Goal: Task Accomplishment & Management: Manage account settings

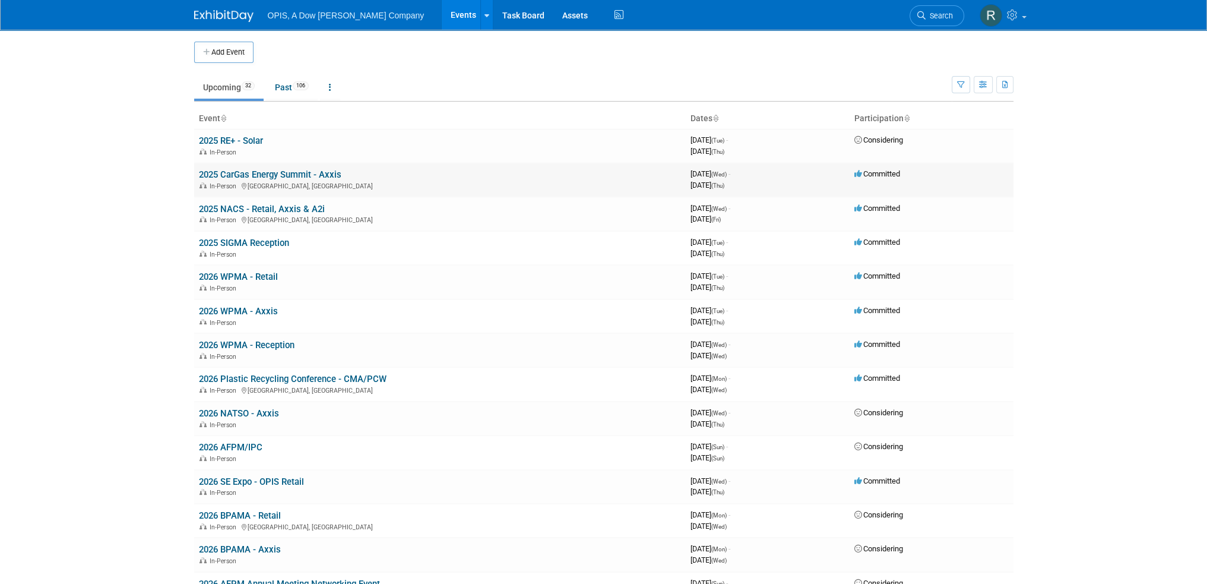
click at [262, 174] on link "2025 CarGas Energy Summit - Axxis" at bounding box center [270, 174] width 142 height 11
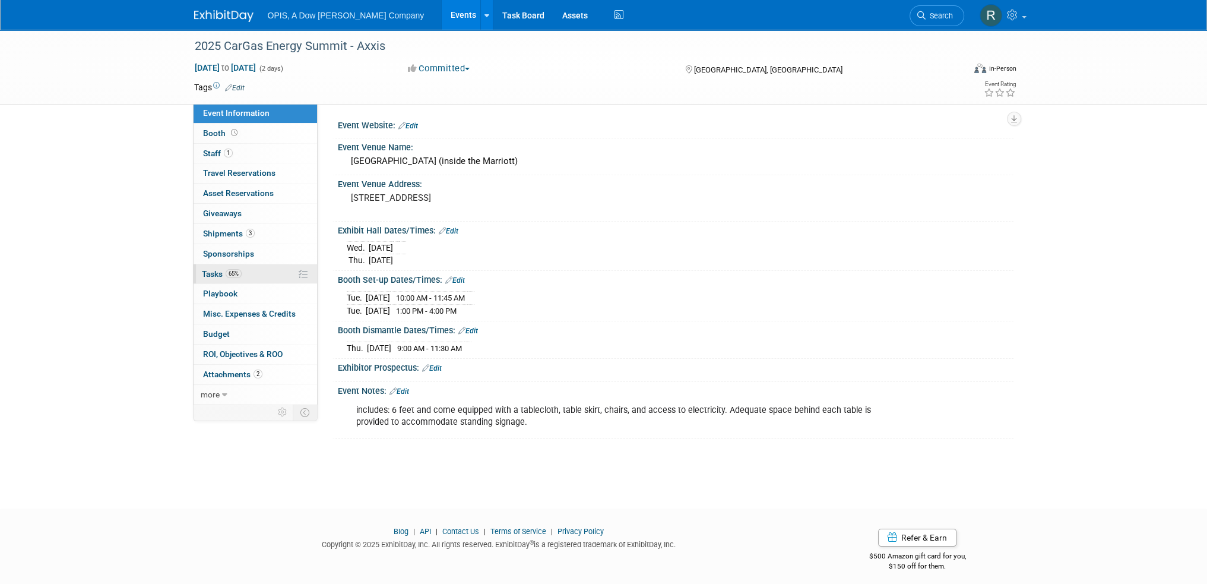
click at [207, 275] on span "Tasks 65%" at bounding box center [222, 273] width 40 height 9
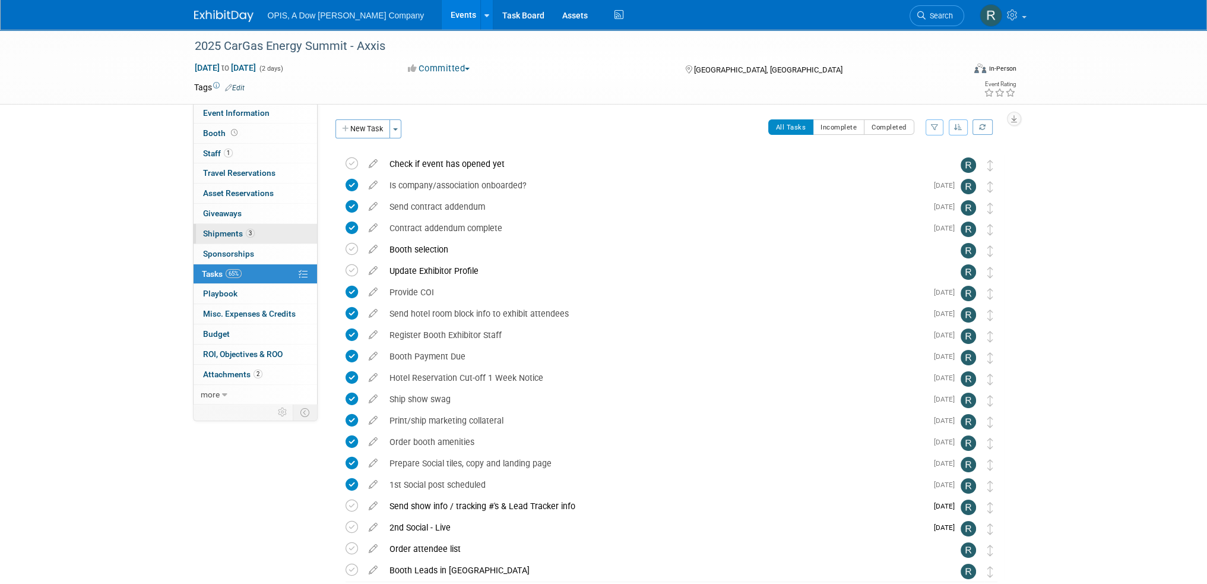
click at [209, 230] on span "Shipments 3" at bounding box center [229, 233] width 52 height 9
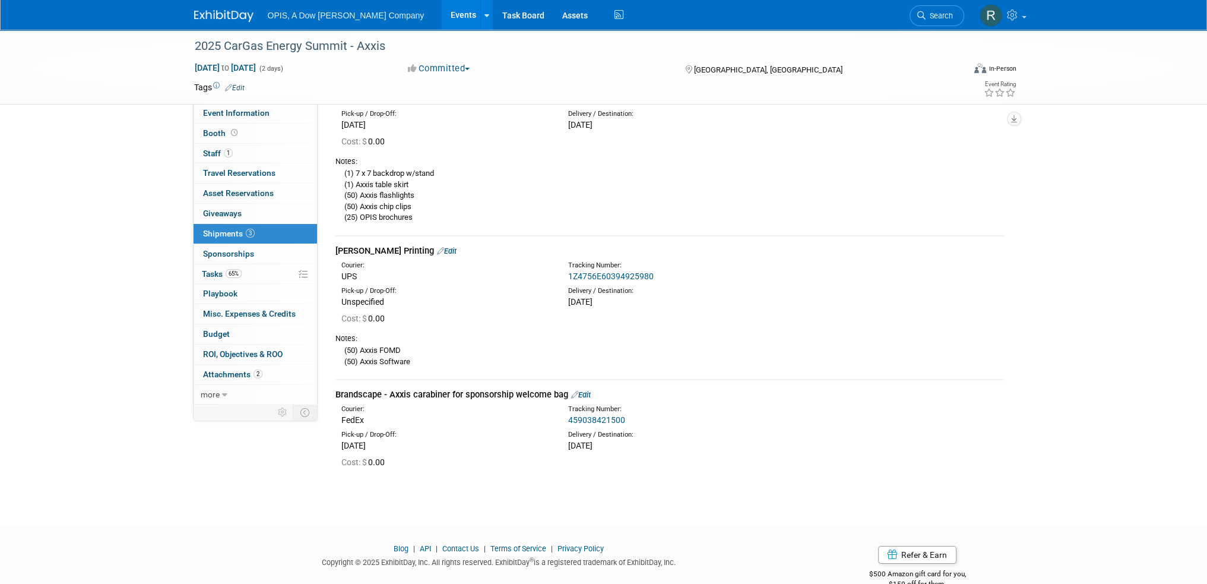
scroll to position [117, 0]
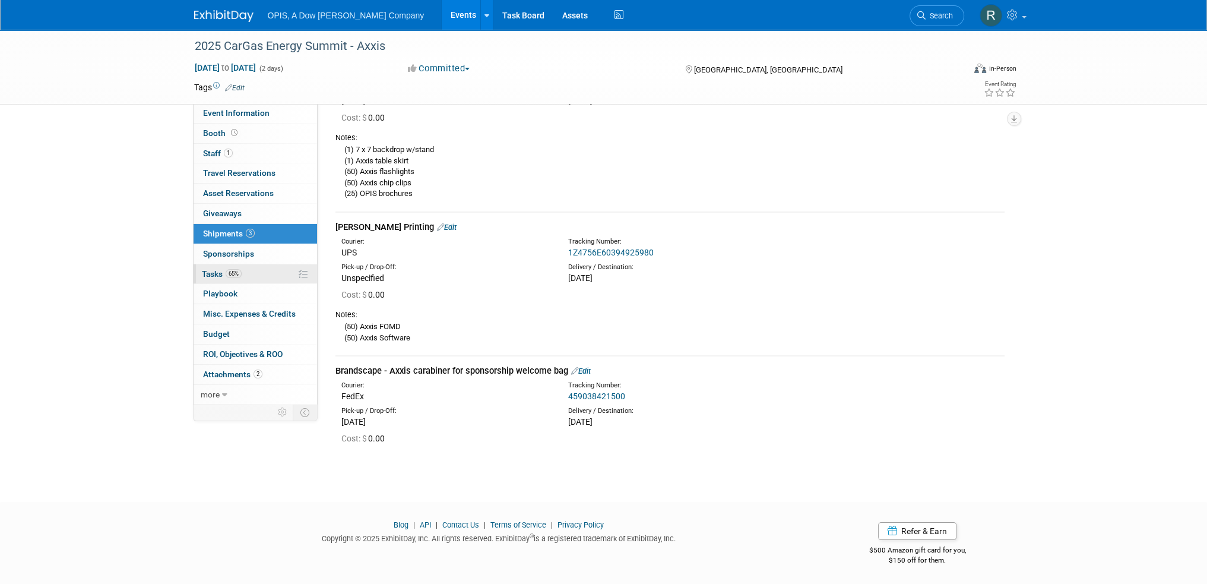
click at [206, 270] on span "Tasks 65%" at bounding box center [222, 273] width 40 height 9
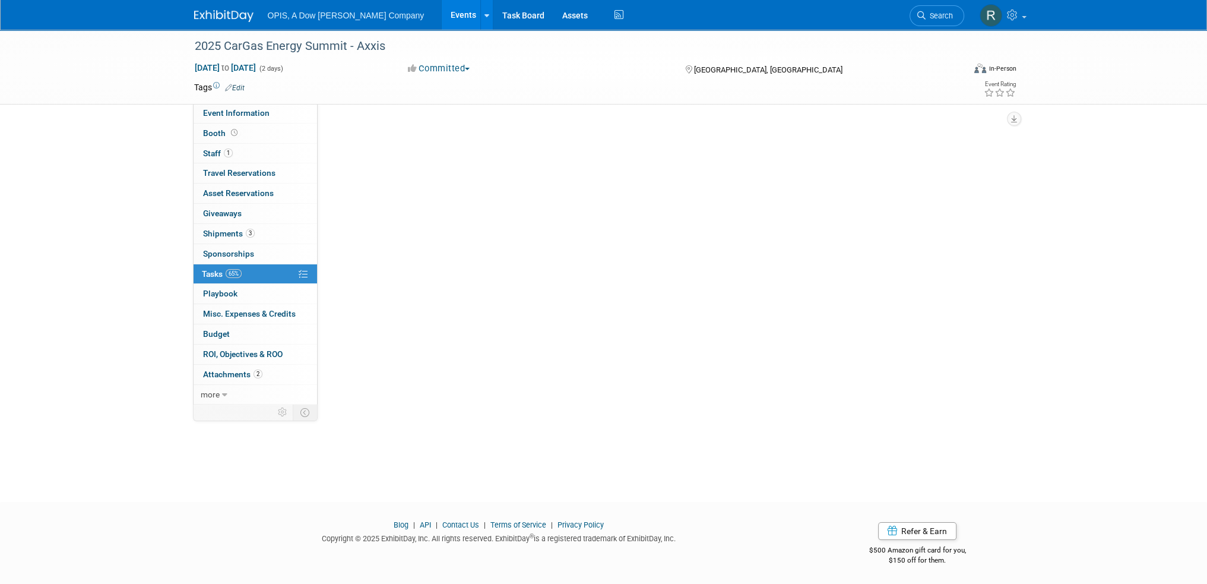
scroll to position [0, 0]
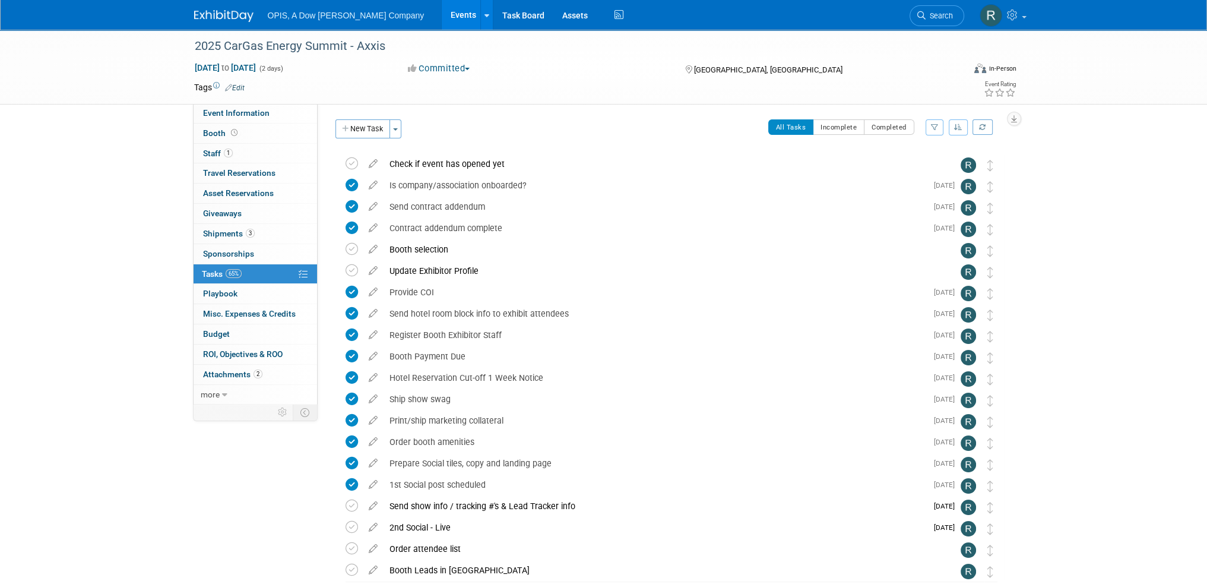
click at [442, 15] on link "Events" at bounding box center [463, 15] width 43 height 30
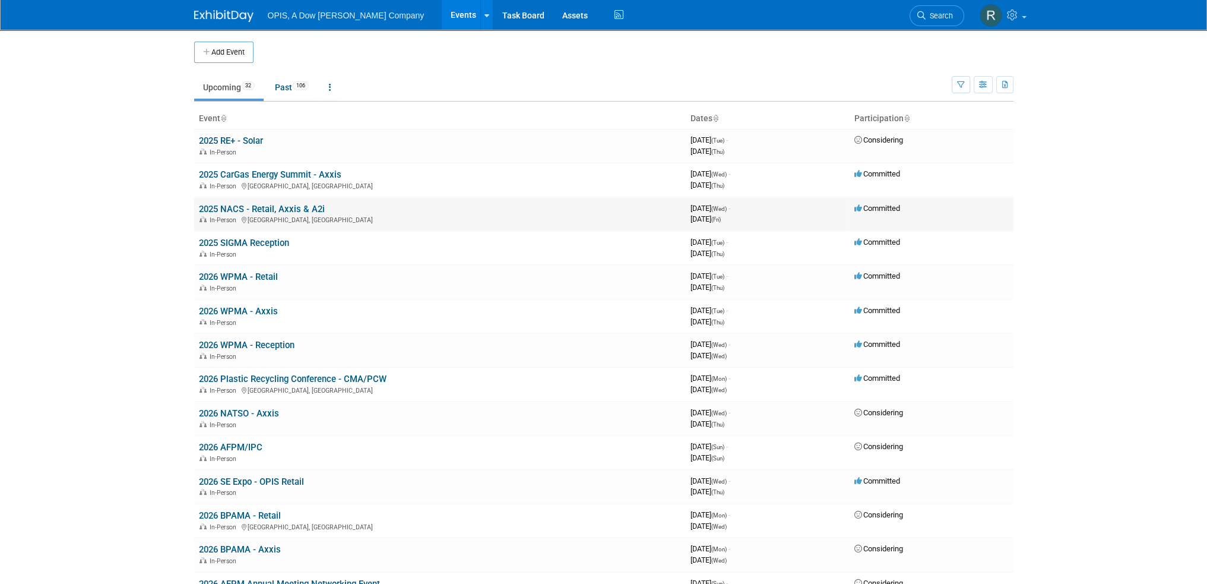
click at [252, 205] on link "2025 NACS - Retail, Axxis & A2i" at bounding box center [262, 209] width 126 height 11
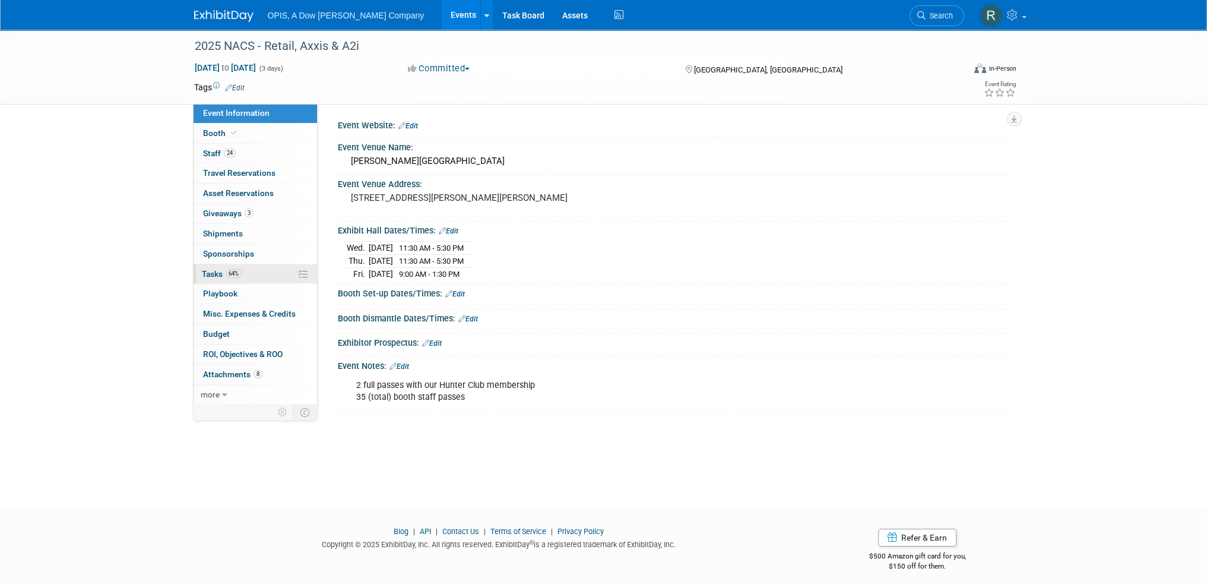
click at [209, 272] on span "Tasks 64%" at bounding box center [222, 273] width 40 height 9
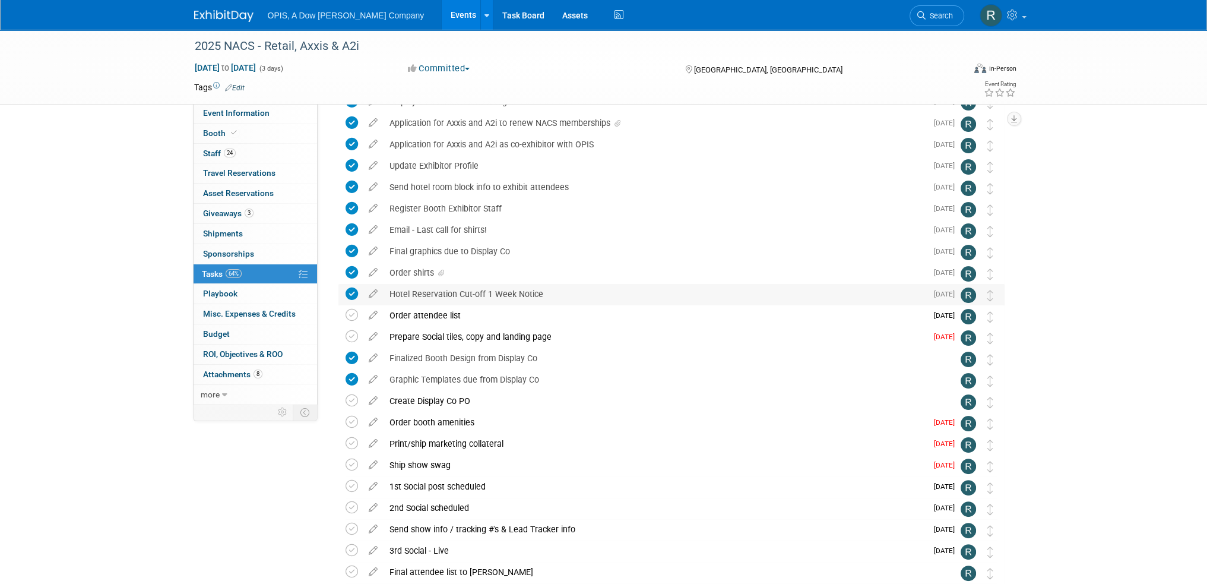
scroll to position [411, 0]
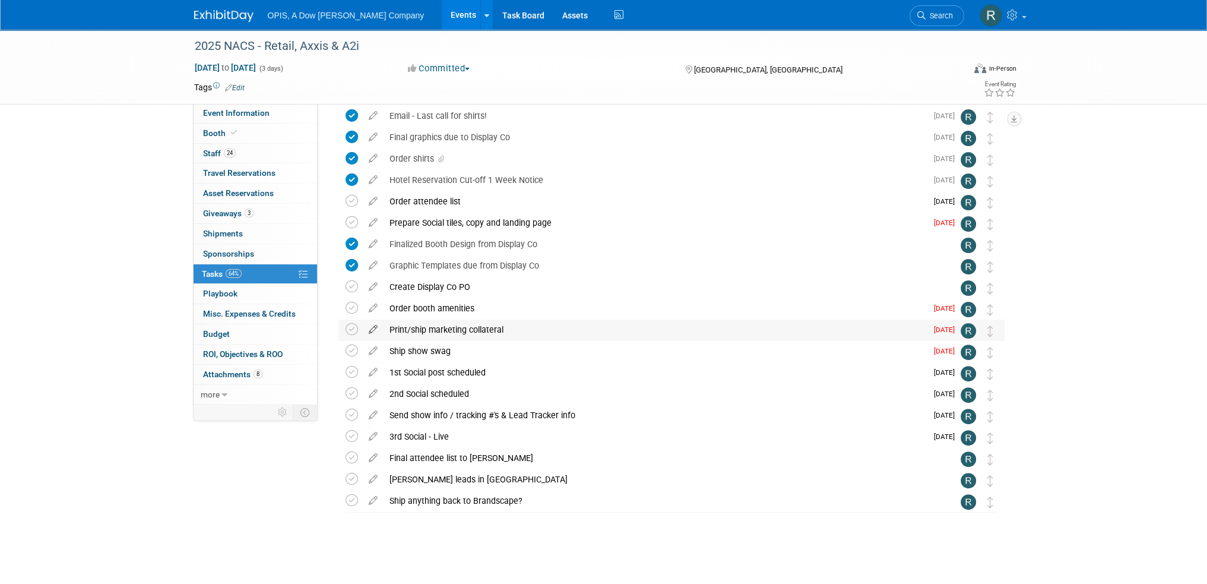
click at [371, 328] on icon at bounding box center [373, 326] width 21 height 15
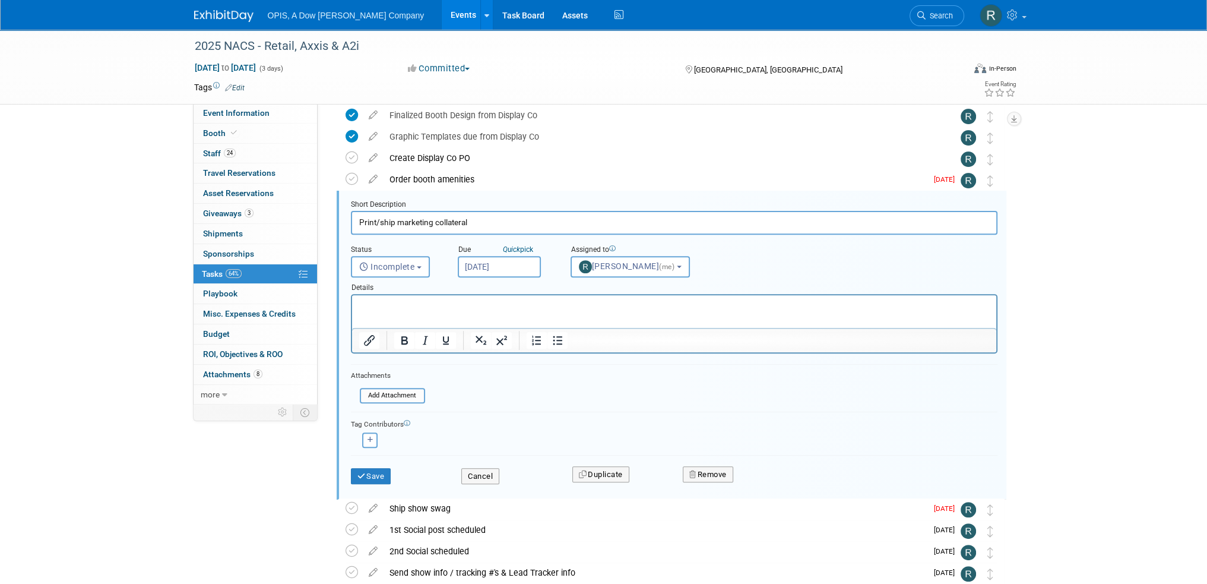
scroll to position [0, 0]
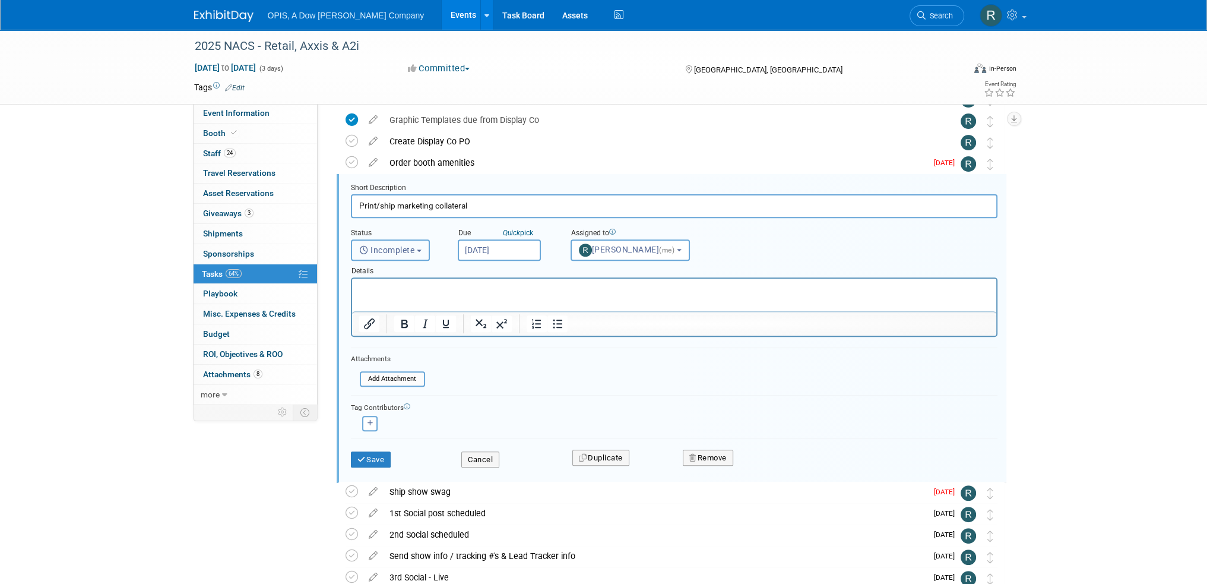
click at [403, 250] on span "Incomplete" at bounding box center [387, 249] width 56 height 9
click at [395, 296] on label "Completed" at bounding box center [389, 301] width 64 height 19
click at [353, 296] on input "Completed" at bounding box center [350, 300] width 8 height 8
select select "3"
click at [479, 255] on input "Sep 8, 2025" at bounding box center [499, 249] width 83 height 21
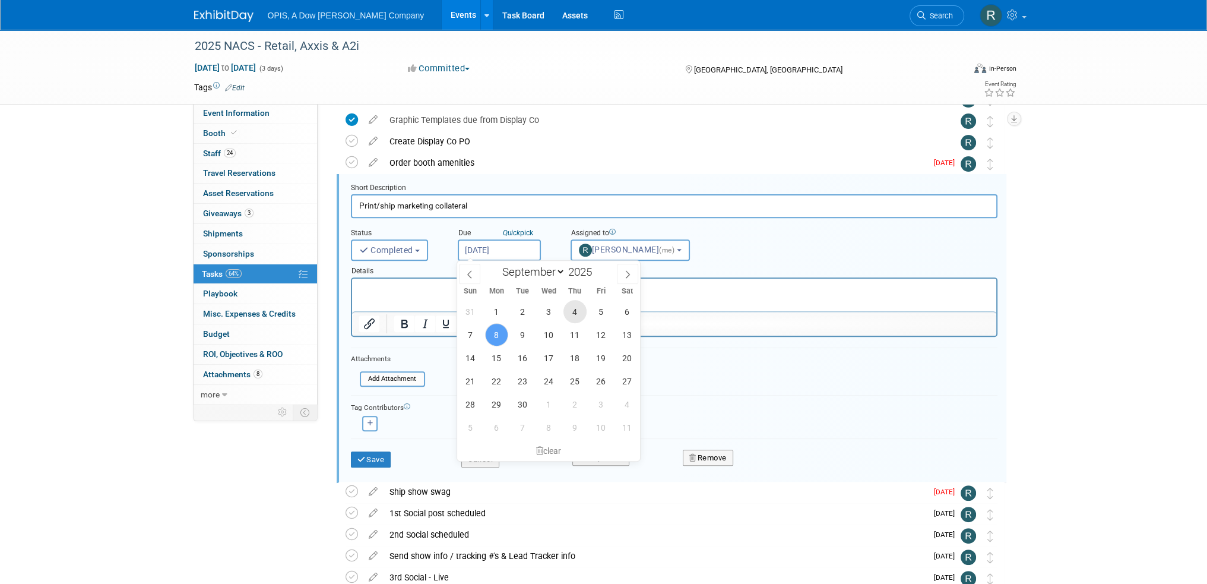
click at [569, 312] on span "4" at bounding box center [574, 311] width 23 height 23
type input "Sep 4, 2025"
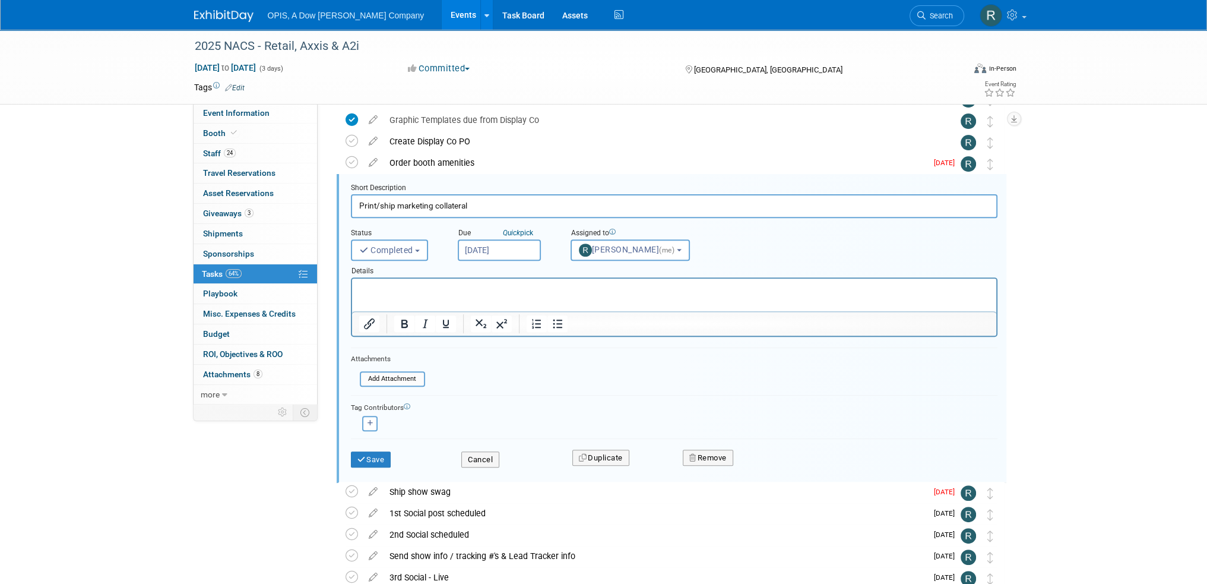
click at [473, 294] on p "Rich Text Area. Press ALT-0 for help." at bounding box center [674, 288] width 631 height 11
click at [383, 458] on button "Save" at bounding box center [371, 459] width 40 height 17
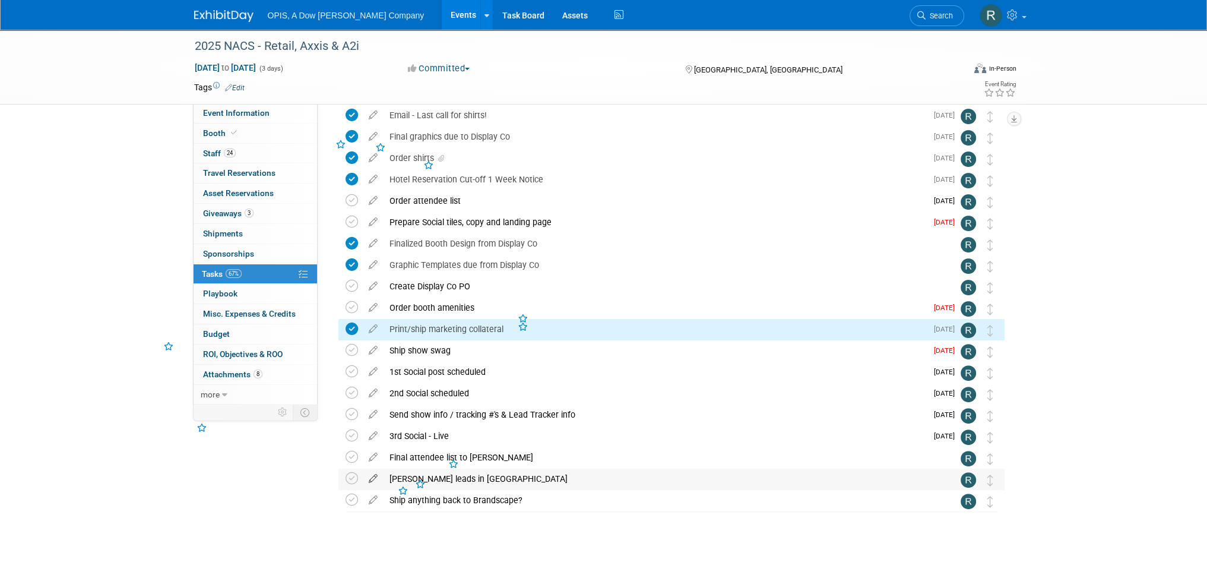
scroll to position [411, 0]
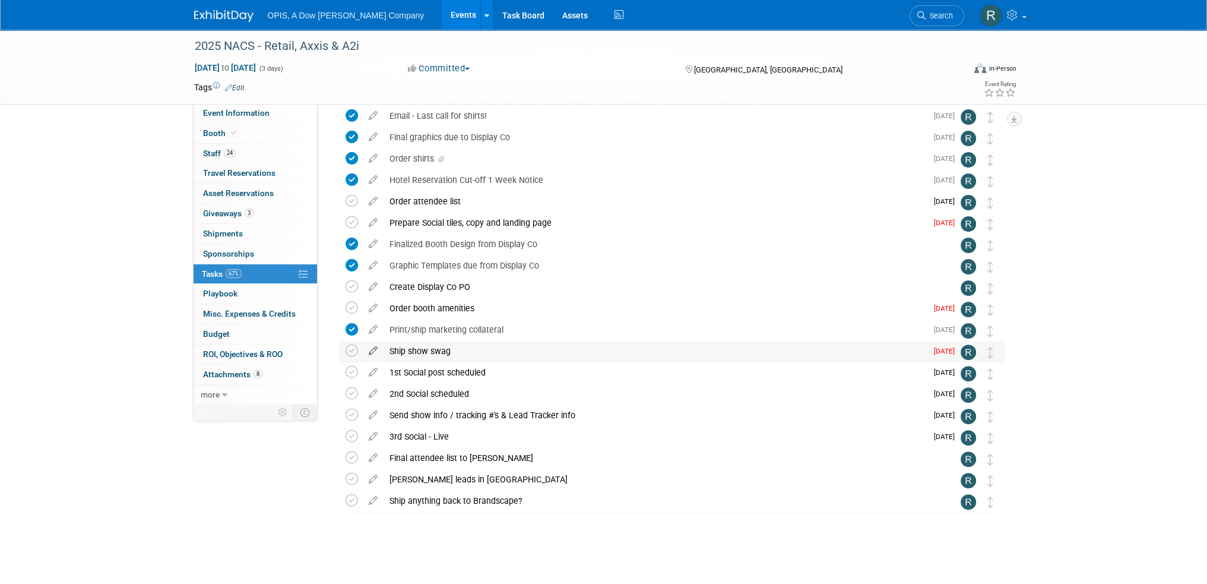
click at [371, 349] on icon at bounding box center [373, 348] width 21 height 15
select select "8"
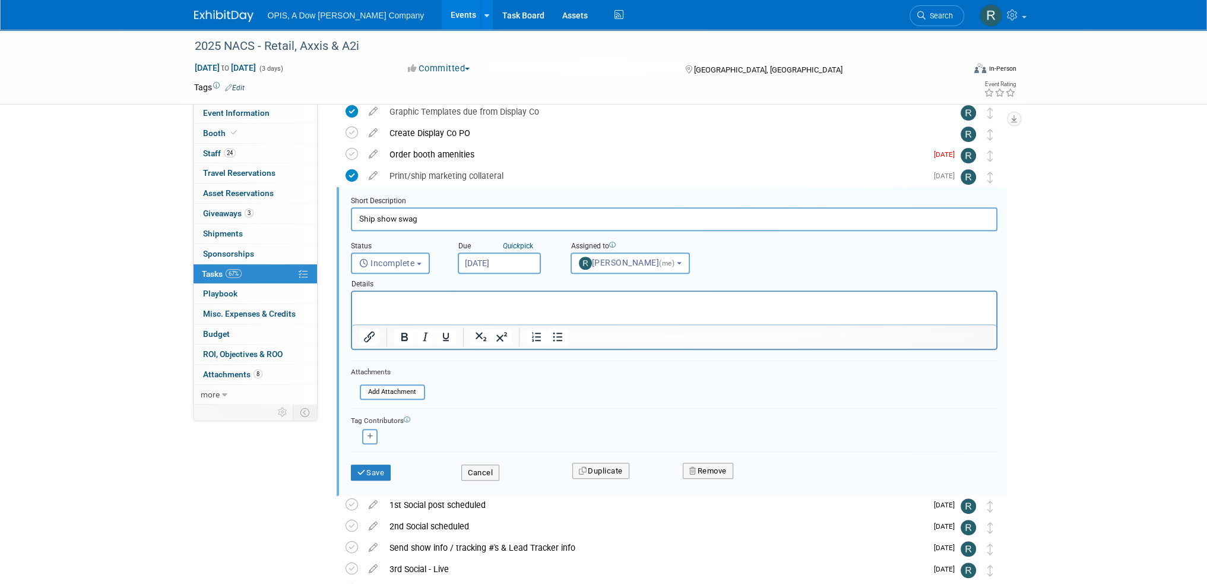
scroll to position [578, 0]
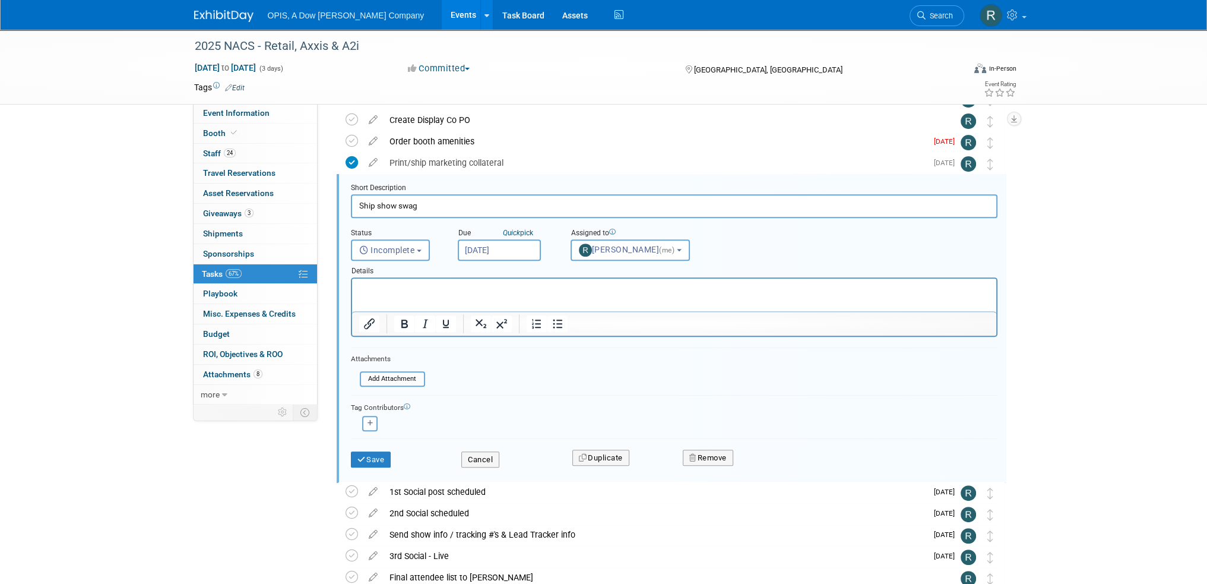
click at [503, 249] on input "Sep 8, 2025" at bounding box center [499, 249] width 83 height 21
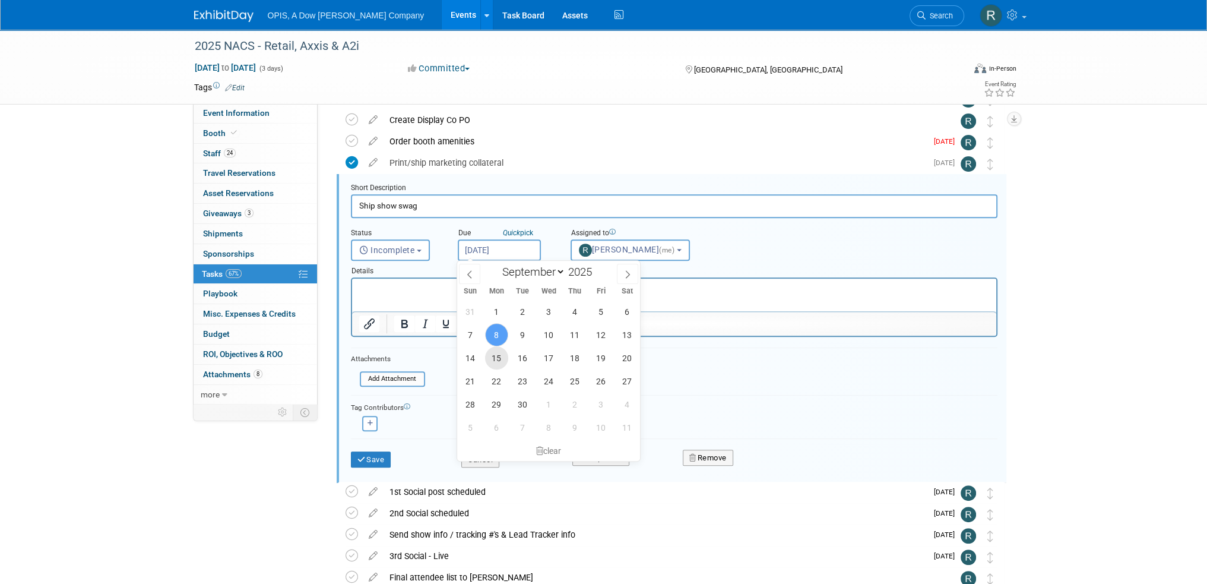
click at [501, 355] on span "15" at bounding box center [496, 357] width 23 height 23
type input "Sep 15, 2025"
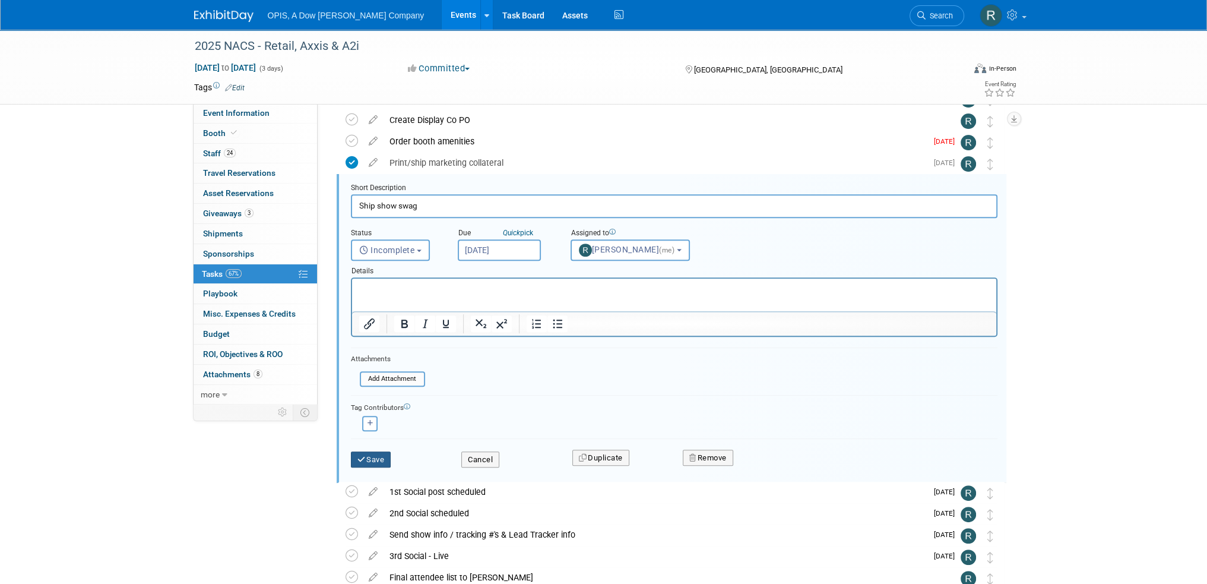
click at [371, 457] on button "Save" at bounding box center [371, 459] width 40 height 17
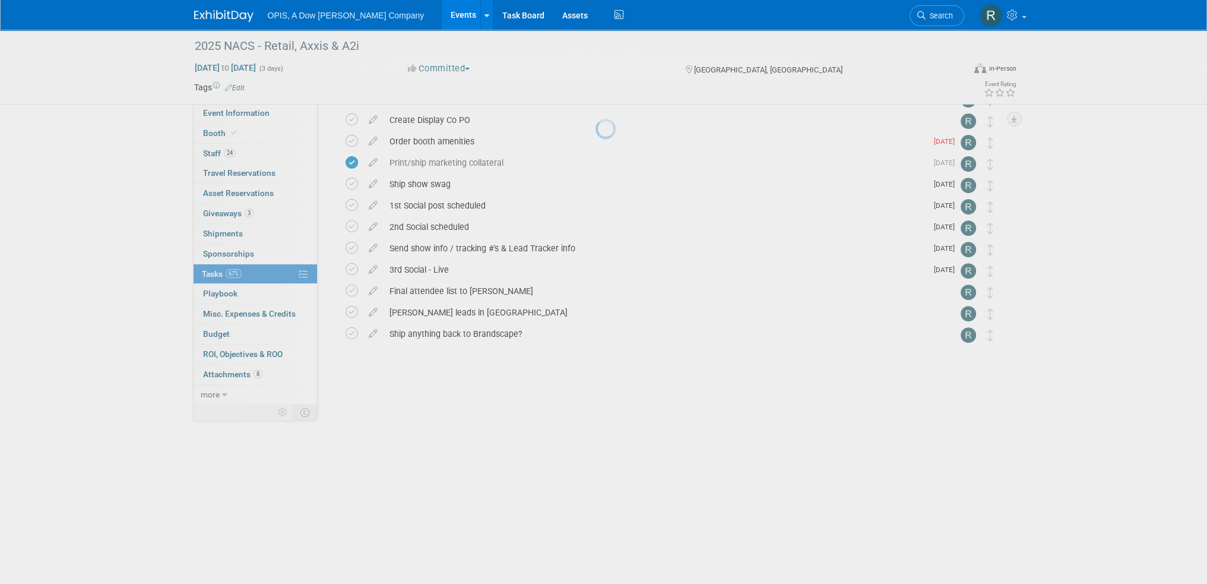
scroll to position [411, 0]
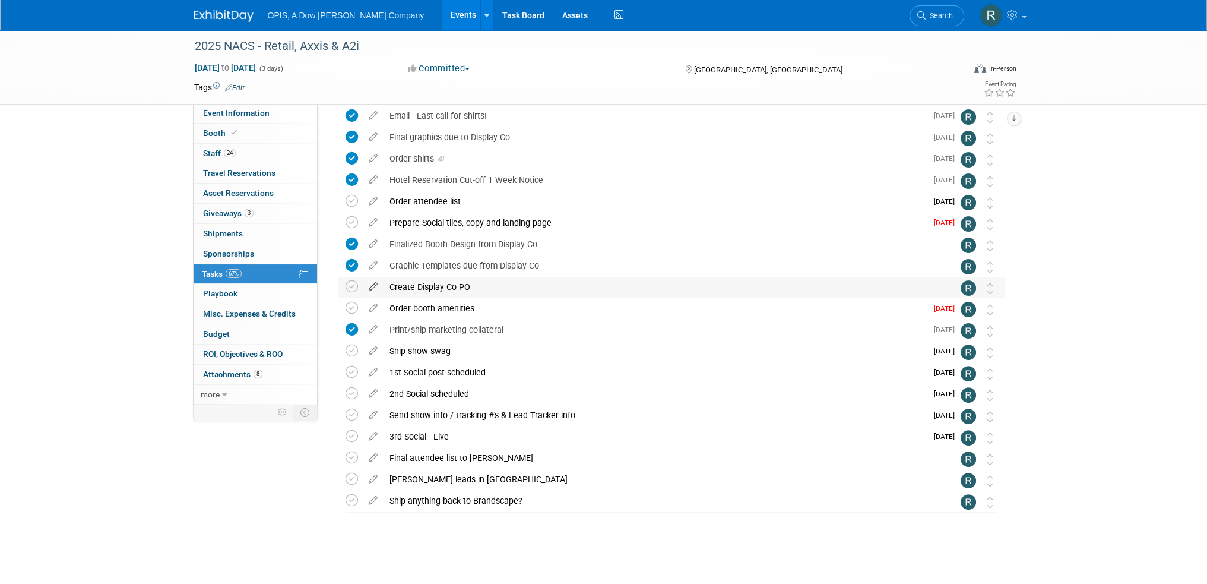
click at [375, 284] on icon at bounding box center [373, 284] width 21 height 15
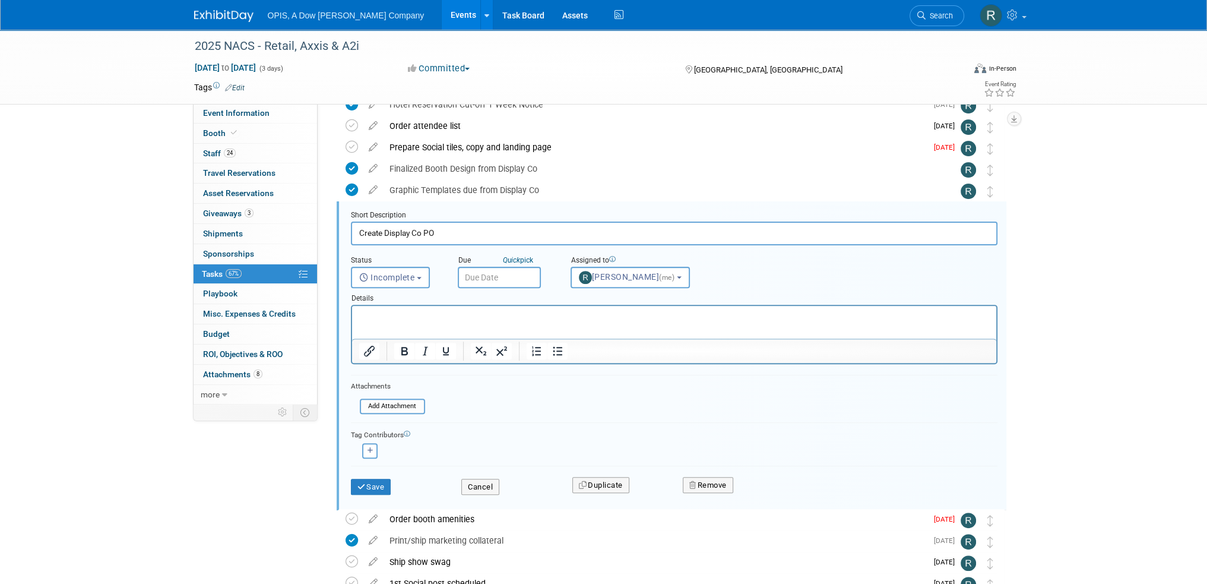
scroll to position [514, 0]
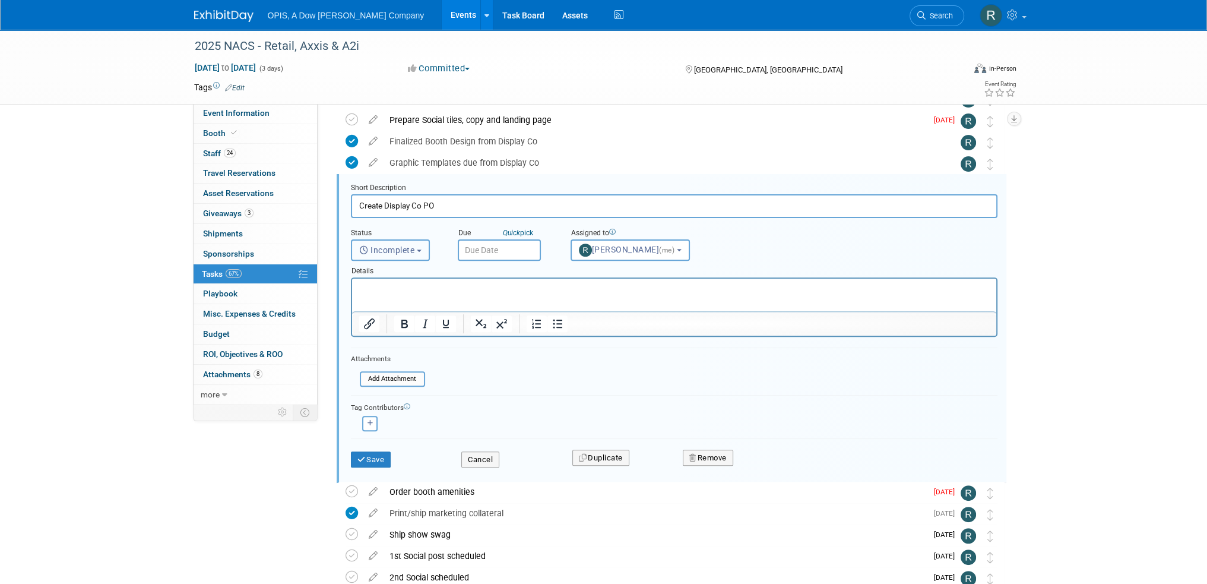
click at [408, 249] on span "Incomplete" at bounding box center [387, 249] width 56 height 9
click at [399, 304] on label "Completed" at bounding box center [389, 301] width 64 height 19
click at [353, 303] on input "Completed" at bounding box center [350, 300] width 8 height 8
select select "3"
click at [499, 248] on input "text" at bounding box center [499, 249] width 83 height 21
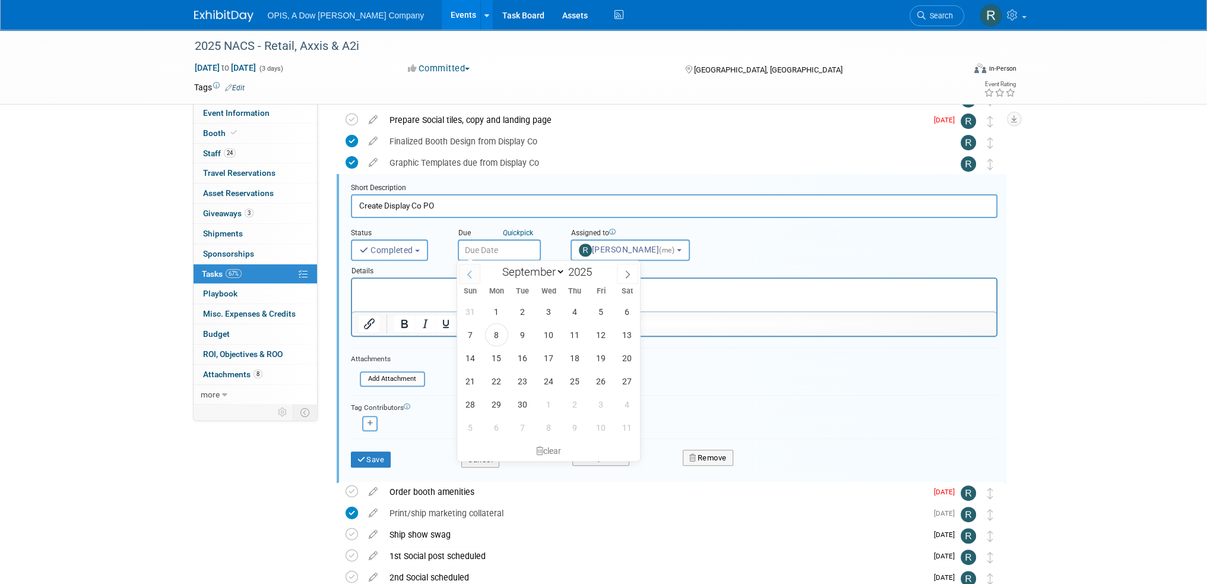
click at [468, 279] on span at bounding box center [469, 274] width 21 height 20
click at [467, 279] on span at bounding box center [469, 274] width 21 height 20
click at [468, 279] on span at bounding box center [469, 274] width 21 height 20
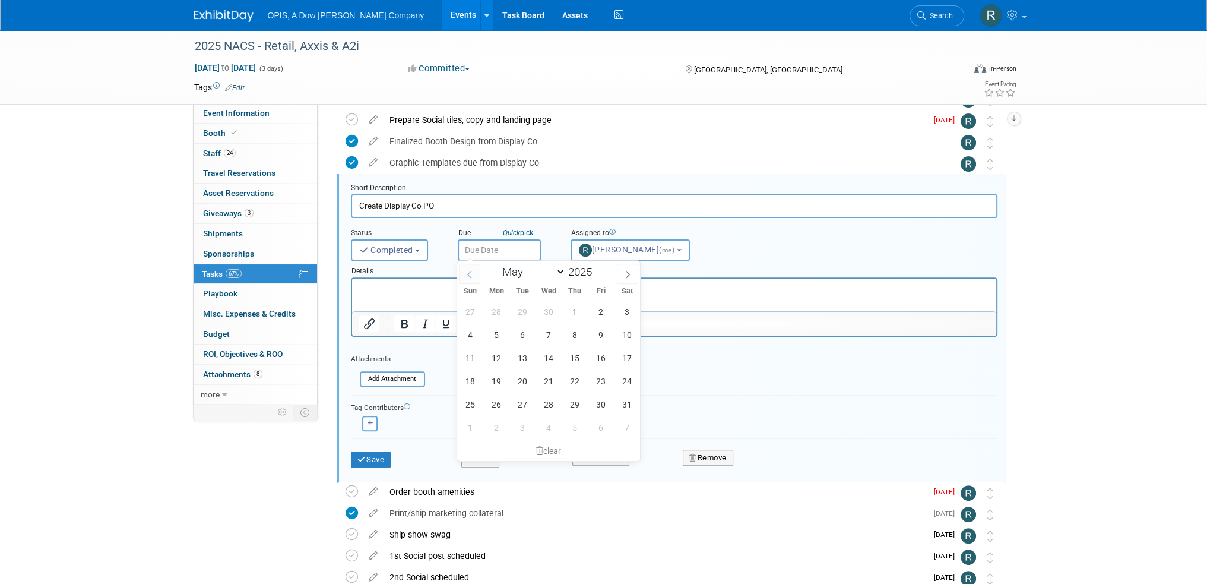
select select "3"
click at [544, 378] on span "23" at bounding box center [548, 380] width 23 height 23
type input "Apr 23, 2025"
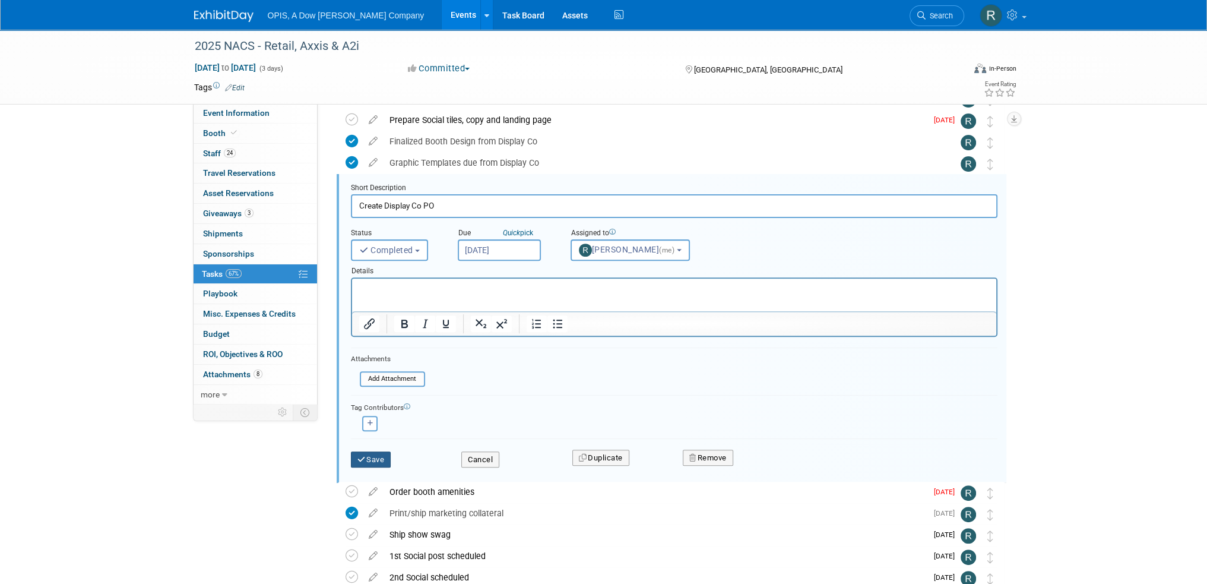
click at [362, 455] on icon "submit" at bounding box center [361, 459] width 9 height 8
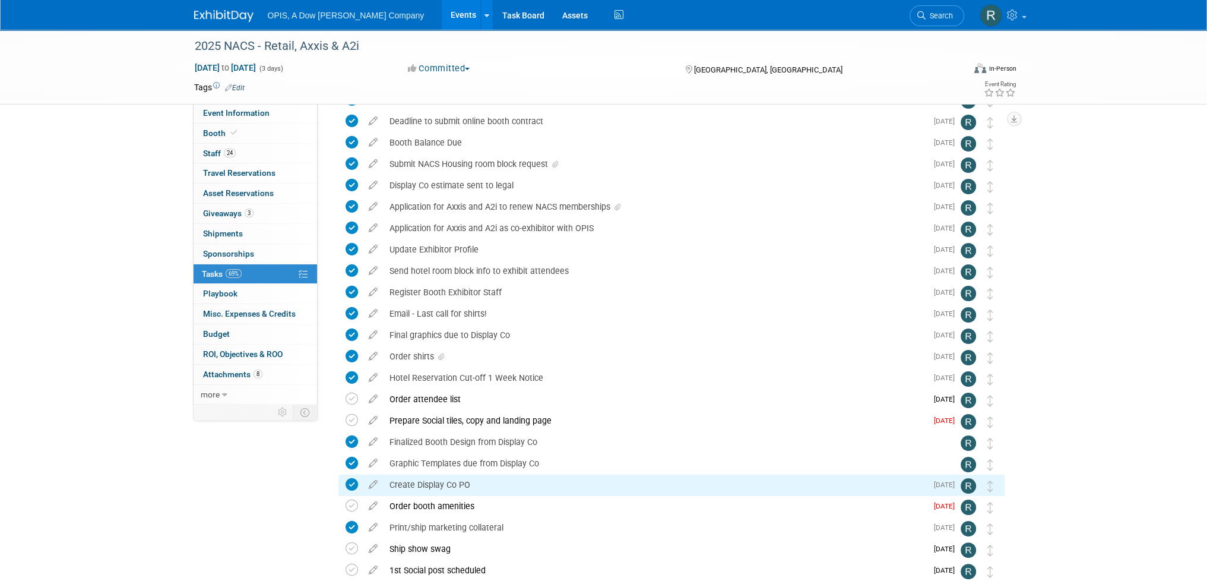
scroll to position [197, 0]
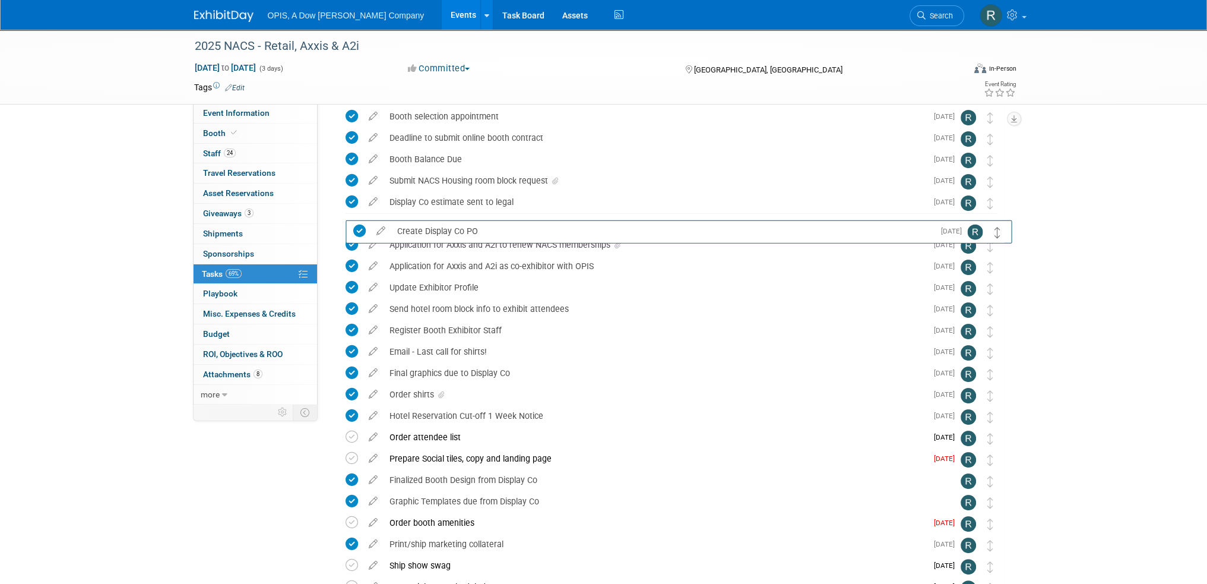
drag, startPoint x: 990, startPoint y: 505, endPoint x: 998, endPoint y: 234, distance: 270.9
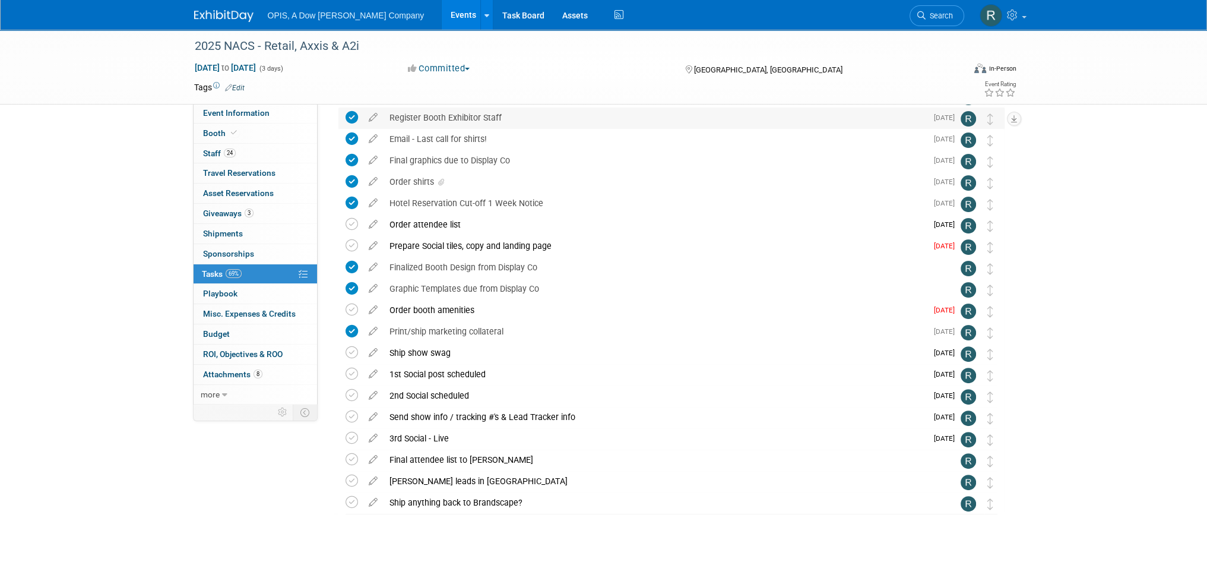
scroll to position [411, 0]
